Goal: Feedback & Contribution: Leave review/rating

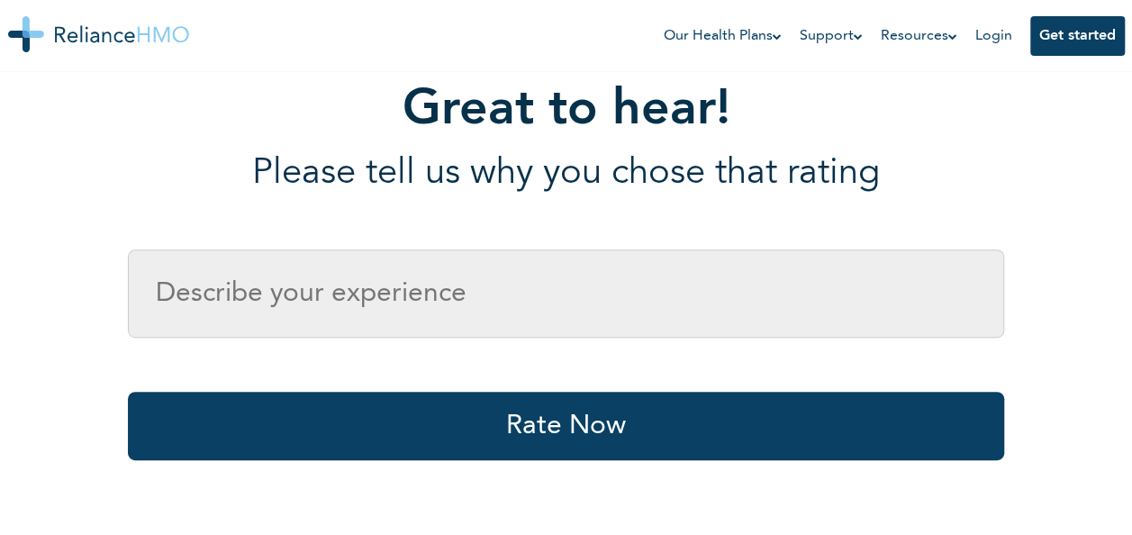
scroll to position [273, 0]
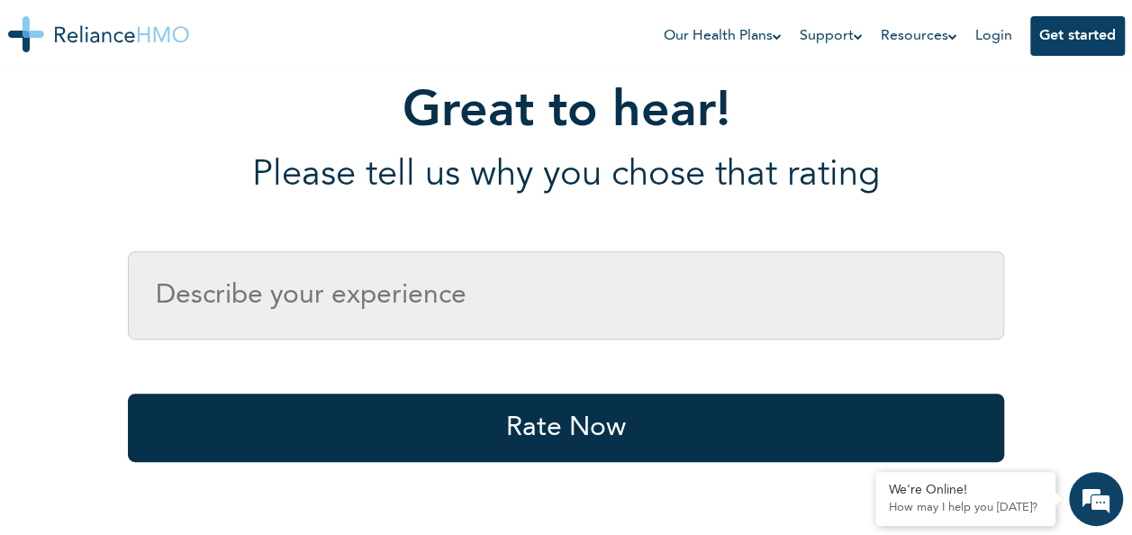
click at [667, 447] on button "Rate Now" at bounding box center [566, 427] width 876 height 68
